Goal: Task Accomplishment & Management: Manage account settings

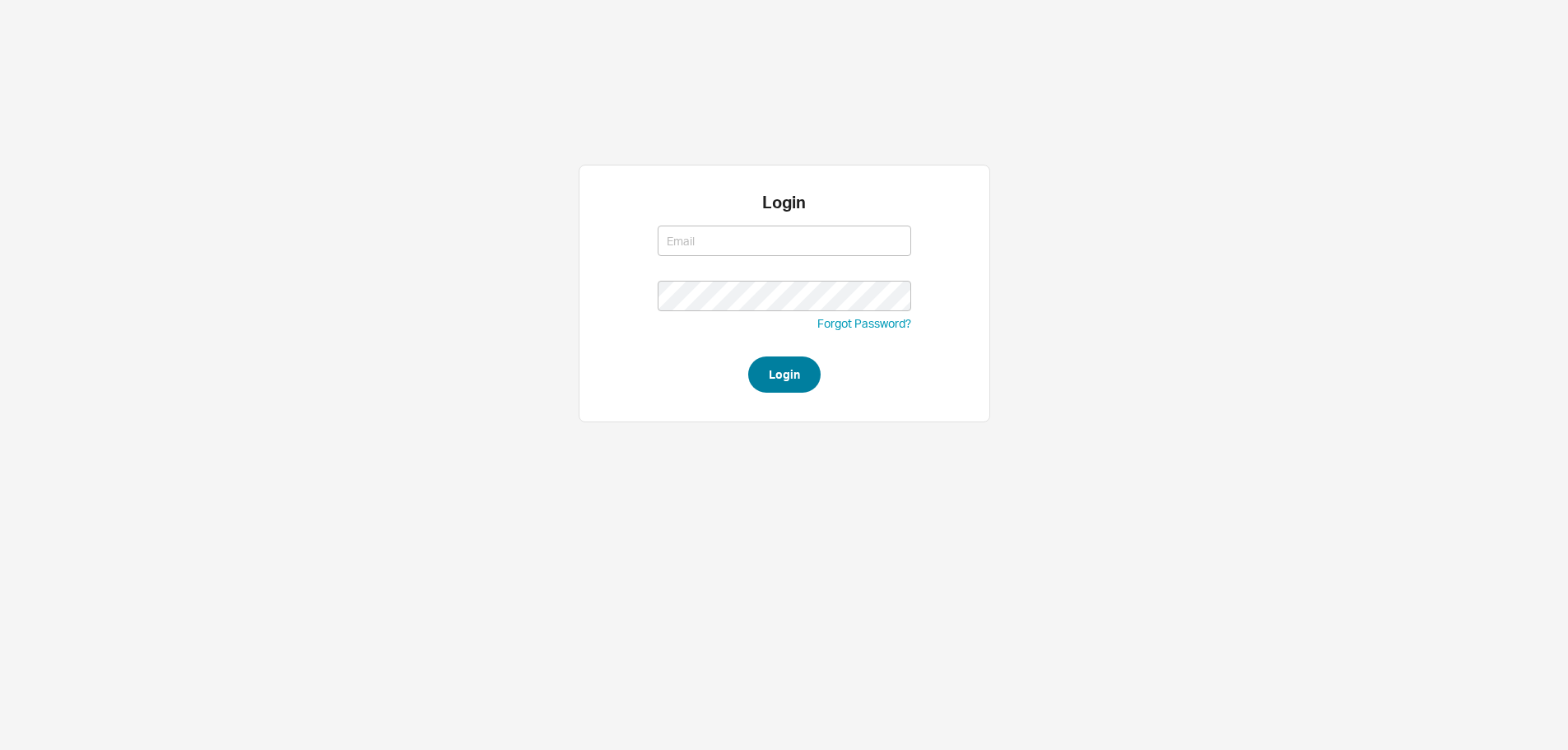
type input "[PERSON_NAME][EMAIL_ADDRESS][DOMAIN_NAME]"
click at [762, 357] on button "Login" at bounding box center [784, 375] width 72 height 37
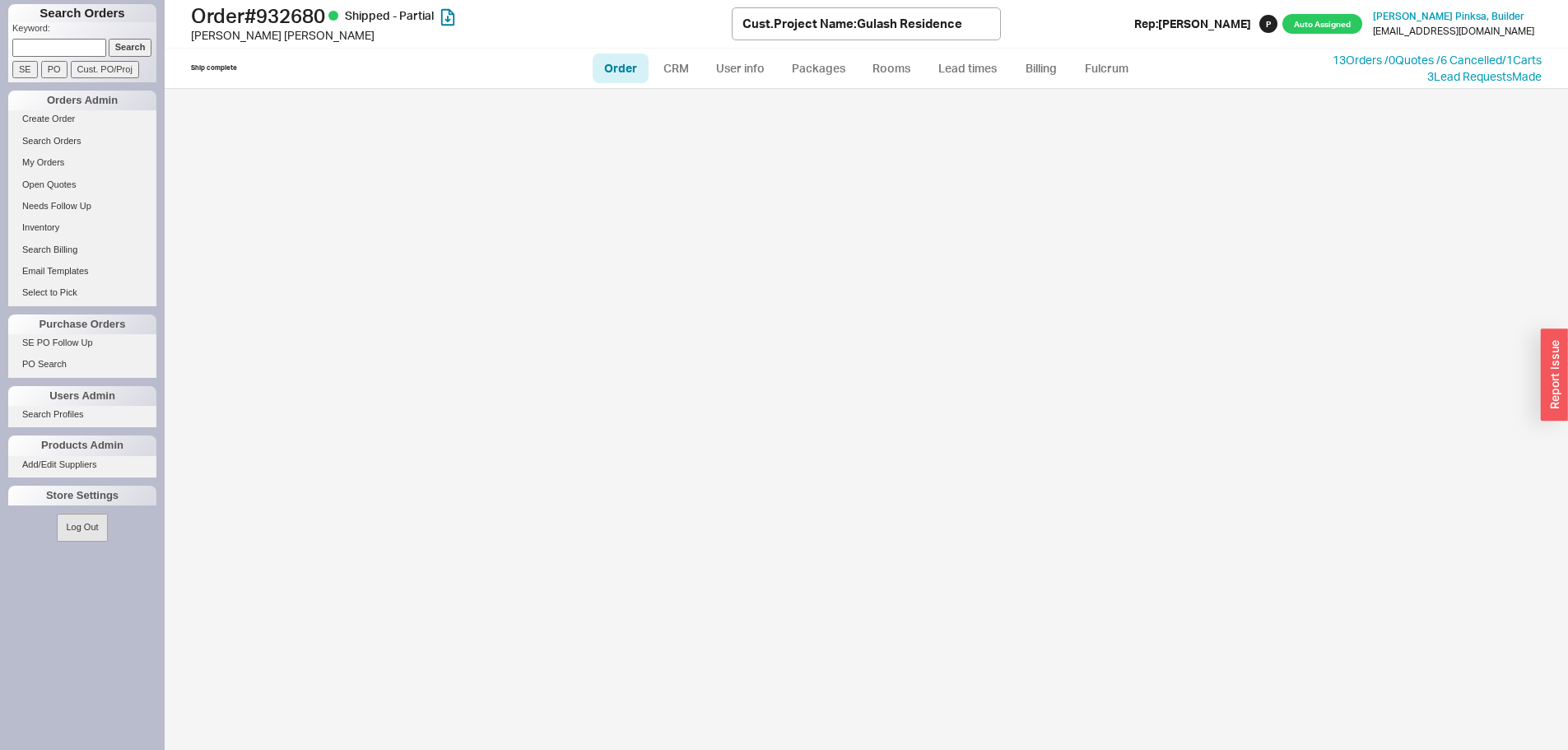
select select "LOW"
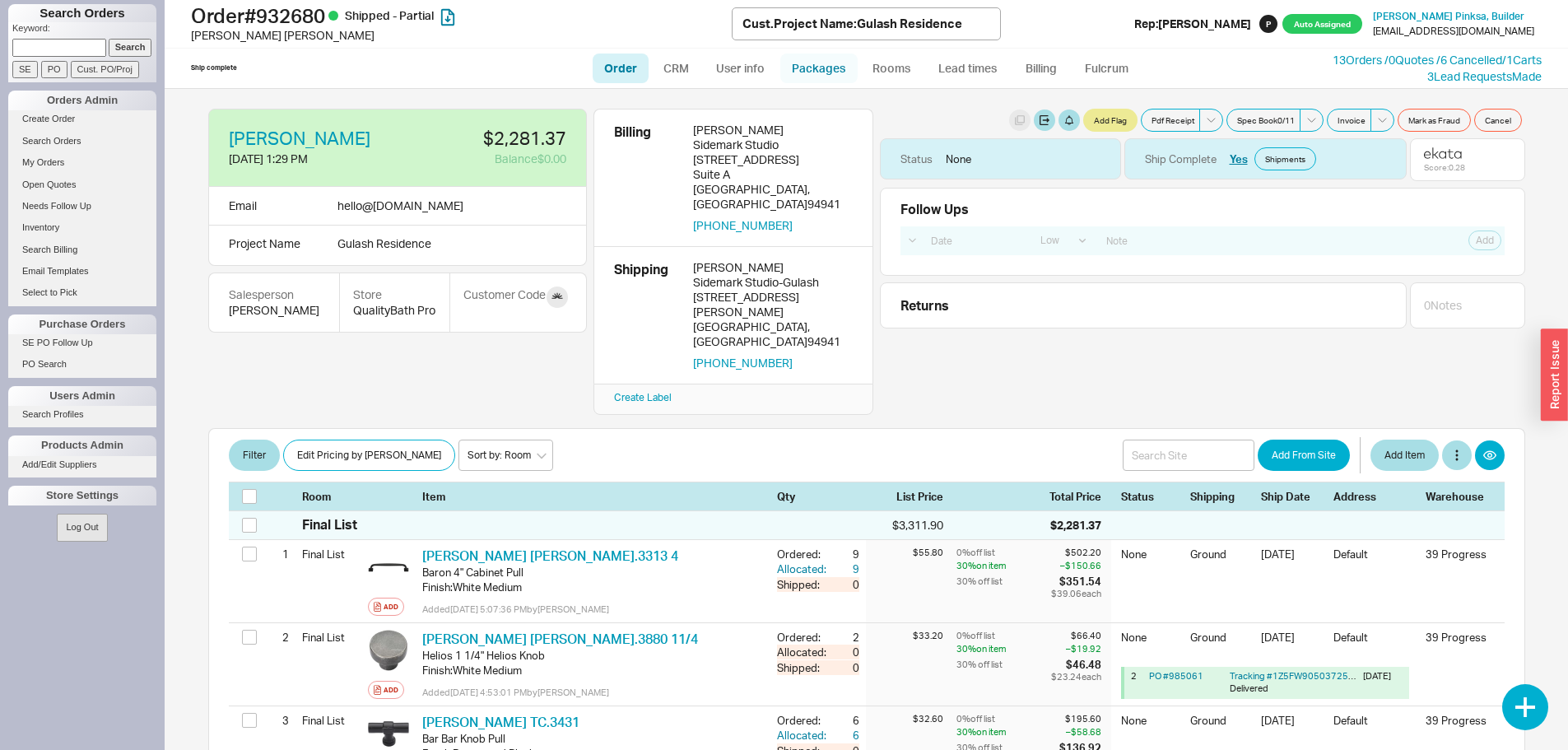
click at [801, 69] on link "Packages" at bounding box center [819, 68] width 77 height 30
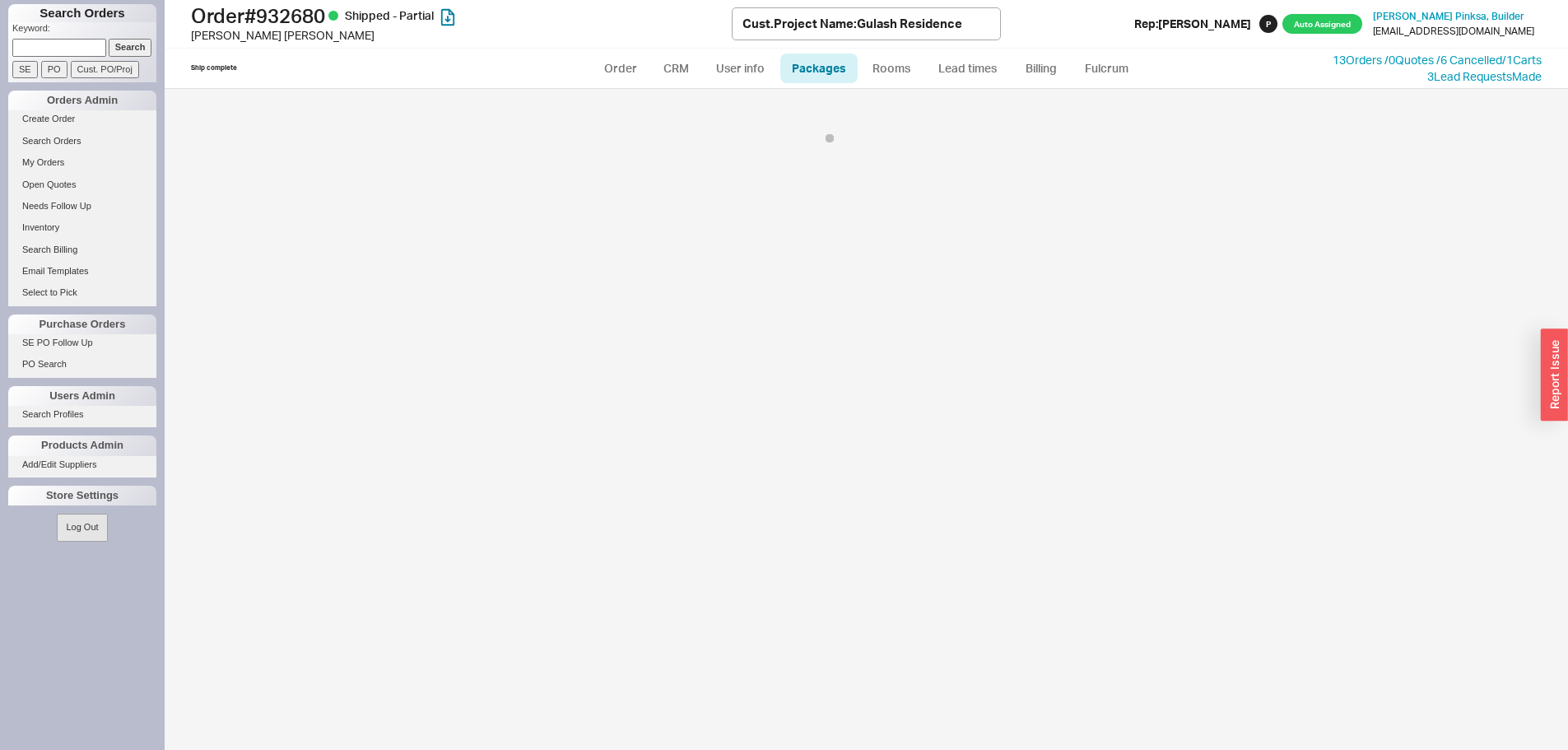
select select "1"
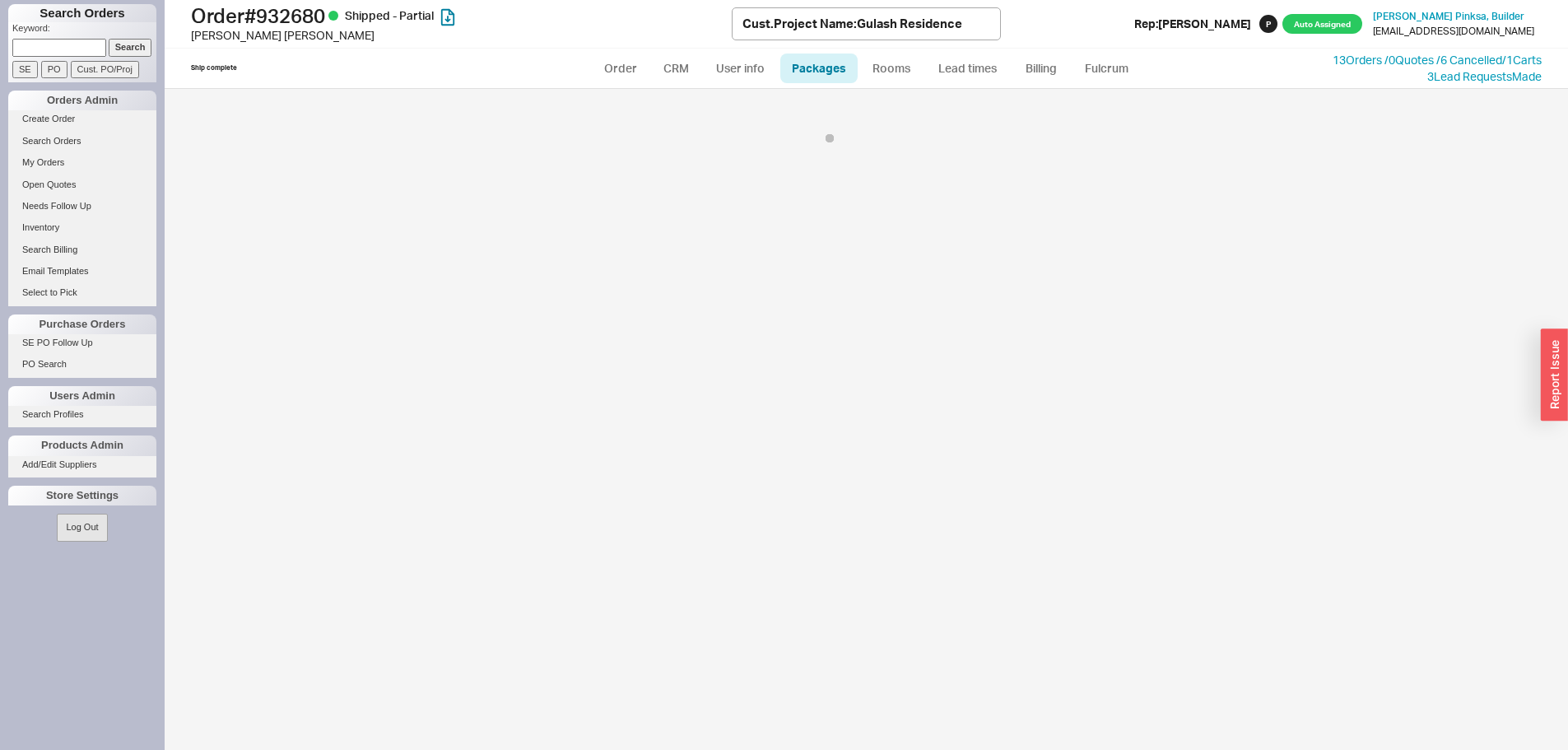
select select "1"
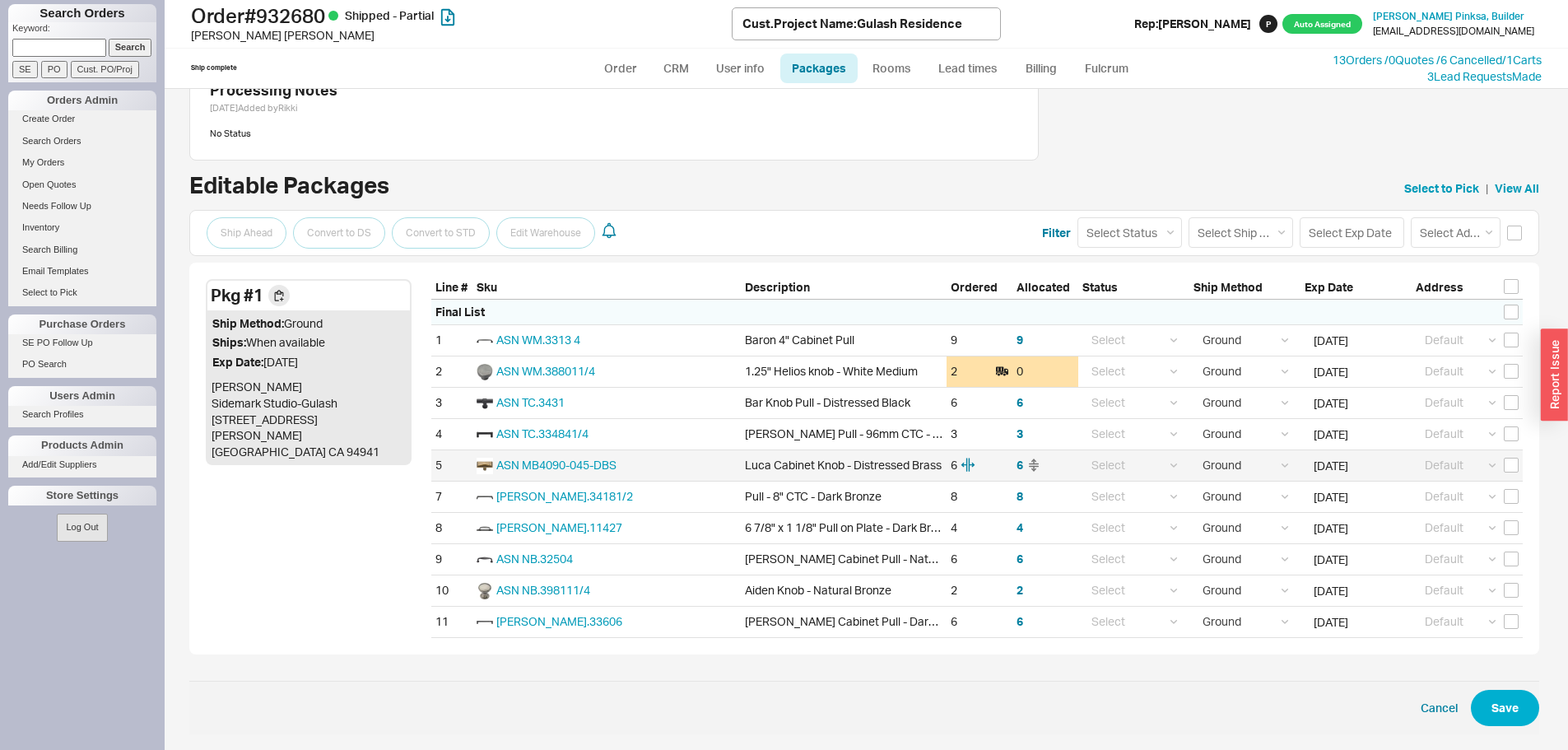
scroll to position [112, 0]
